Goal: Navigation & Orientation: Find specific page/section

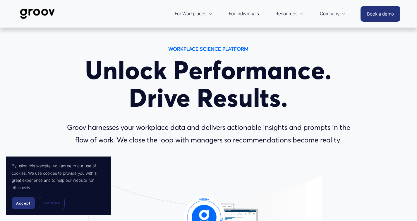
click at [250, 13] on link "For Individuals" at bounding box center [244, 14] width 36 height 14
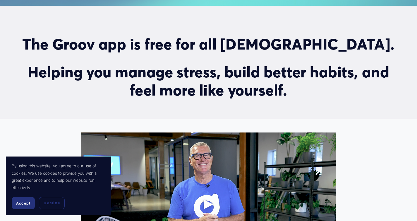
scroll to position [257, 0]
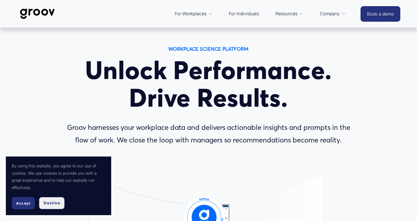
click at [53, 205] on span "Decline" at bounding box center [52, 202] width 16 height 5
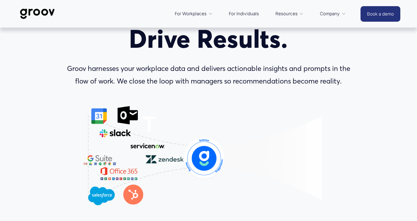
scroll to position [48, 0]
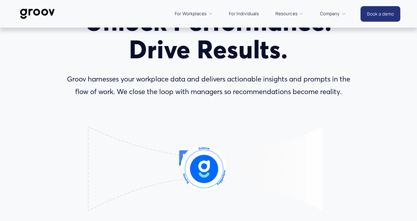
click at [252, 12] on link "For Individuals" at bounding box center [244, 14] width 36 height 14
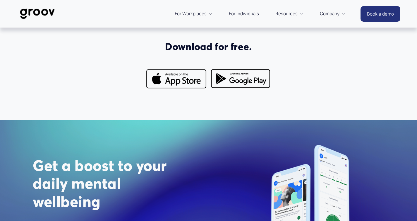
scroll to position [510, 0]
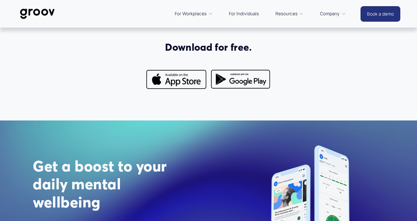
click at [34, 13] on img at bounding box center [37, 13] width 41 height 19
